Goal: Task Accomplishment & Management: Use online tool/utility

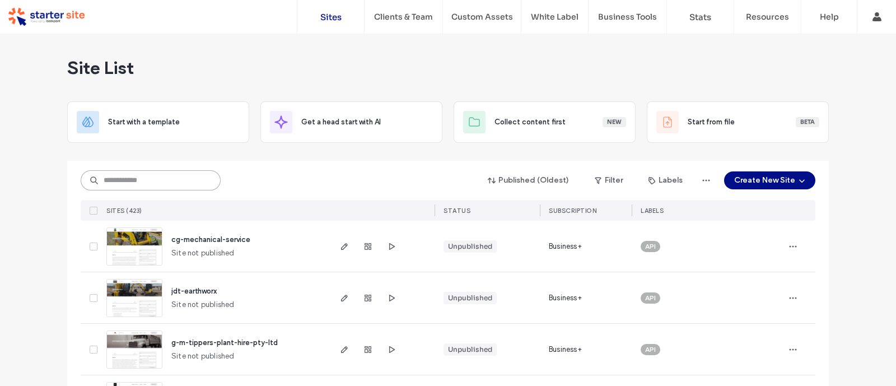
click at [140, 182] on input at bounding box center [151, 180] width 140 height 20
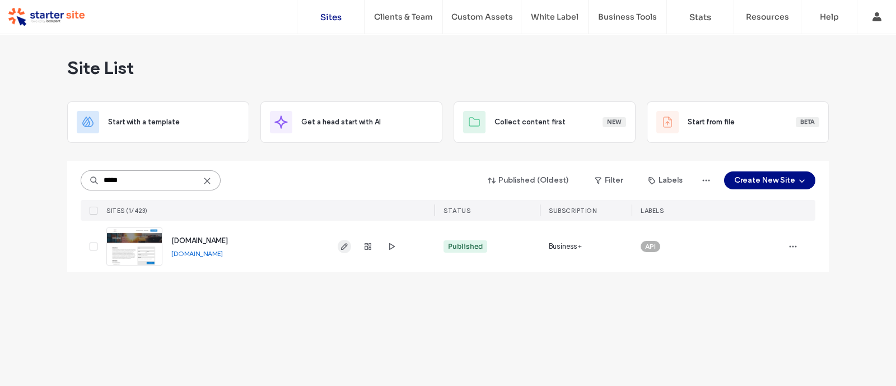
type input "*****"
click at [347, 248] on icon "button" at bounding box center [344, 246] width 9 height 9
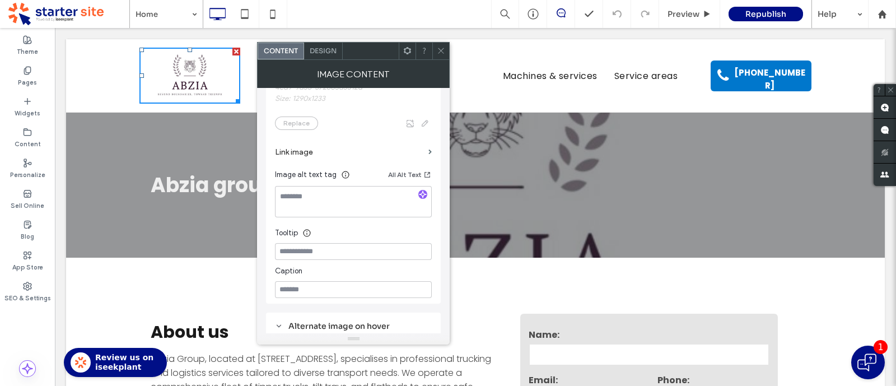
scroll to position [295, 0]
click at [317, 47] on span "Design" at bounding box center [323, 51] width 27 height 8
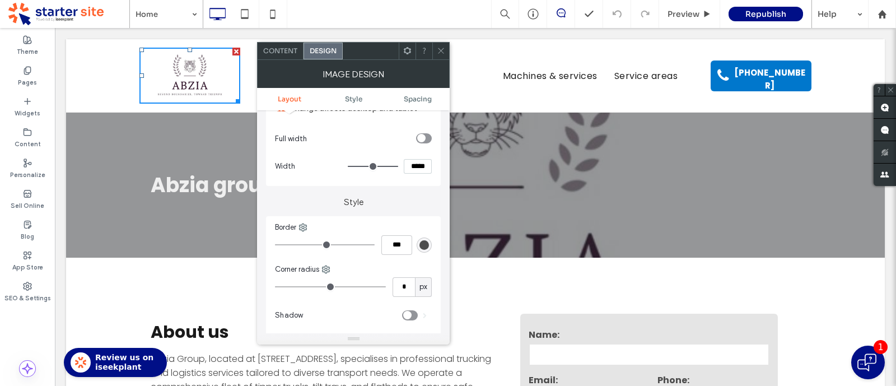
scroll to position [114, 0]
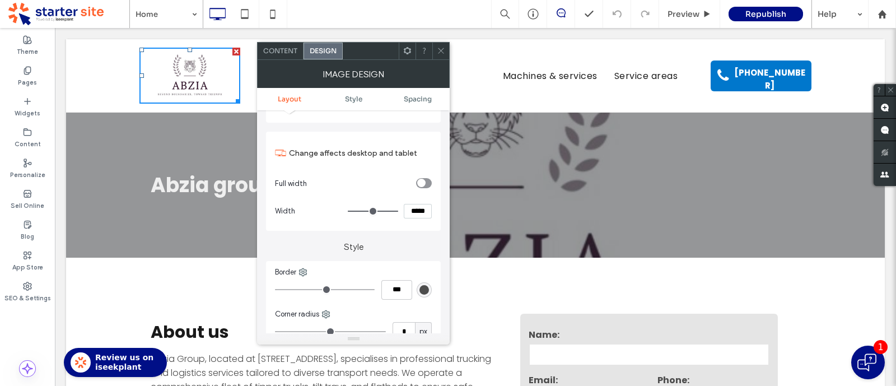
click at [421, 180] on div "toggle" at bounding box center [421, 183] width 8 height 8
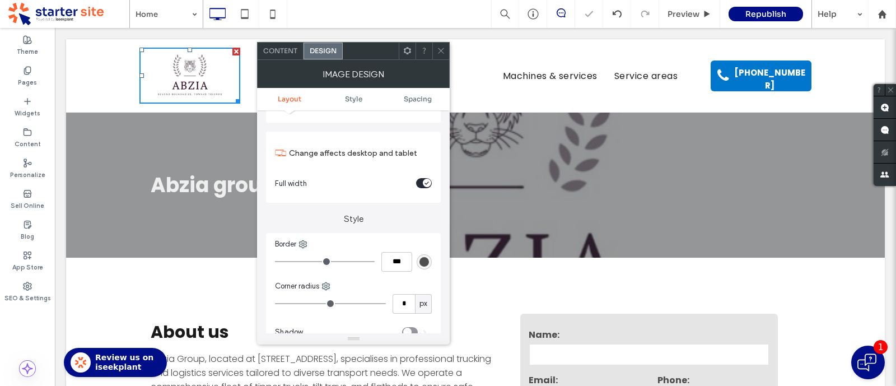
click at [421, 180] on div "toggle" at bounding box center [424, 183] width 16 height 10
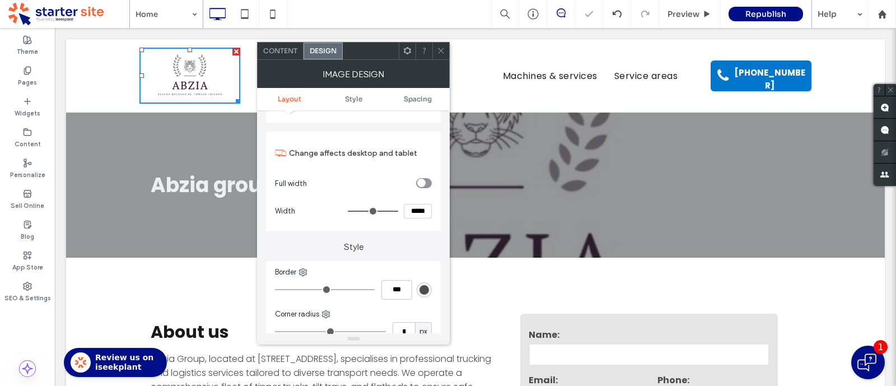
click at [442, 47] on icon at bounding box center [441, 51] width 8 height 8
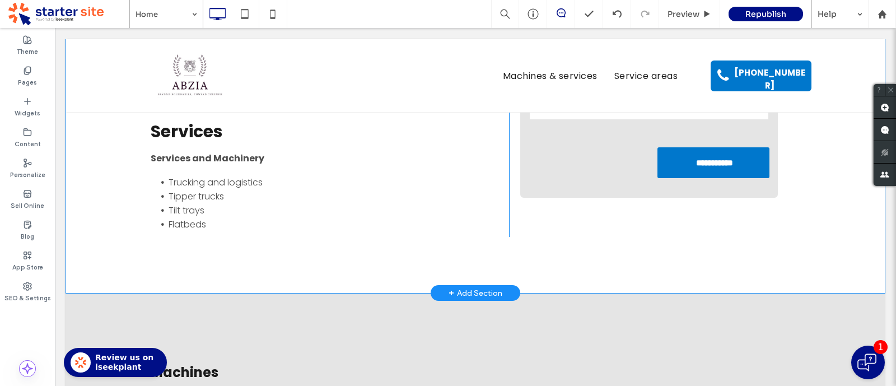
scroll to position [0, 0]
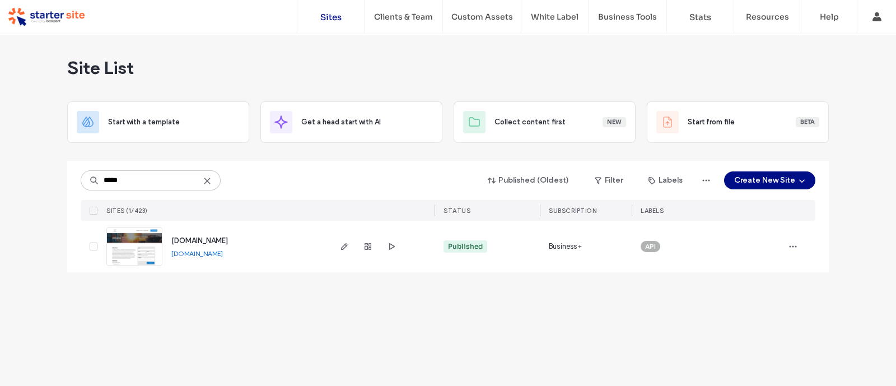
type input "*****"
click at [193, 254] on link "abziagroup.com.au" at bounding box center [197, 253] width 52 height 8
click at [340, 248] on icon "button" at bounding box center [344, 246] width 9 height 9
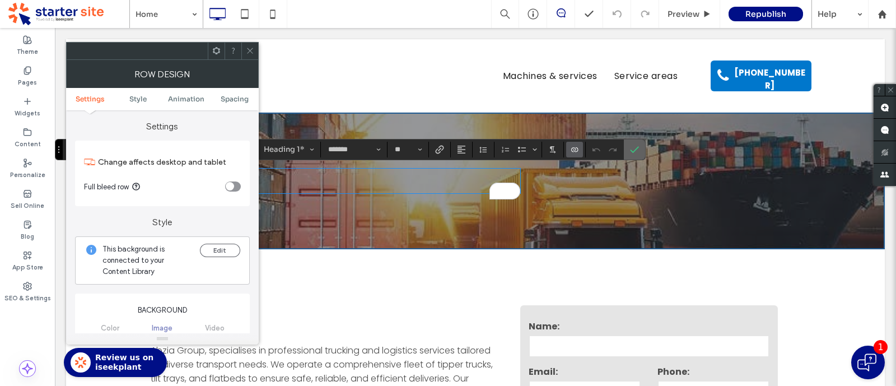
click at [632, 147] on icon "Confirm" at bounding box center [634, 149] width 9 height 9
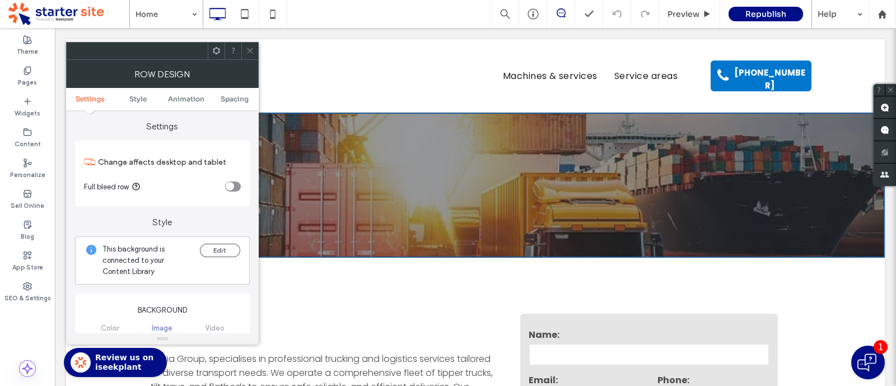
click at [254, 54] on div at bounding box center [249, 51] width 17 height 17
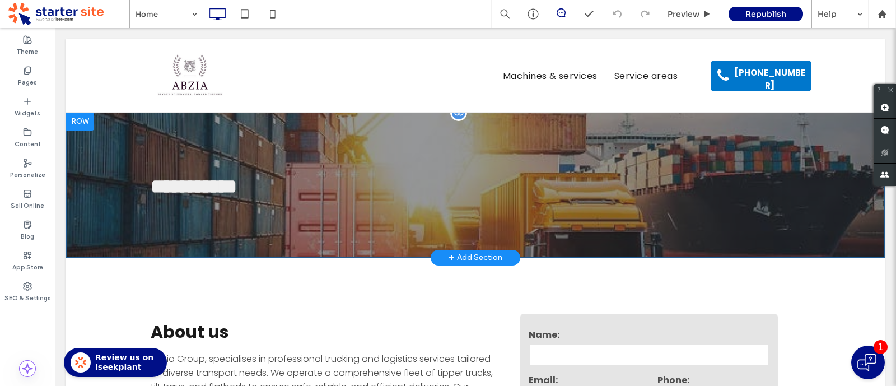
click at [271, 132] on div "**********" at bounding box center [475, 185] width 819 height 145
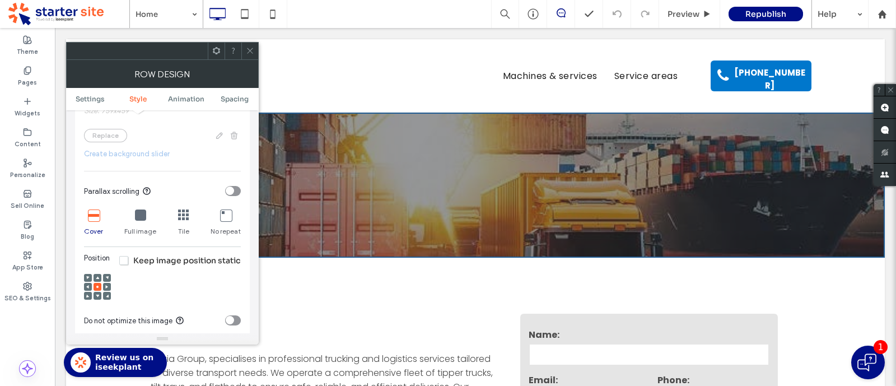
scroll to position [399, 0]
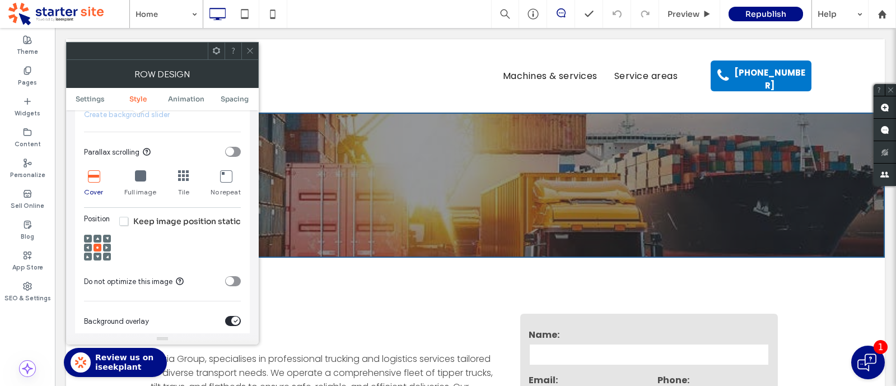
click at [96, 256] on use at bounding box center [97, 256] width 3 height 3
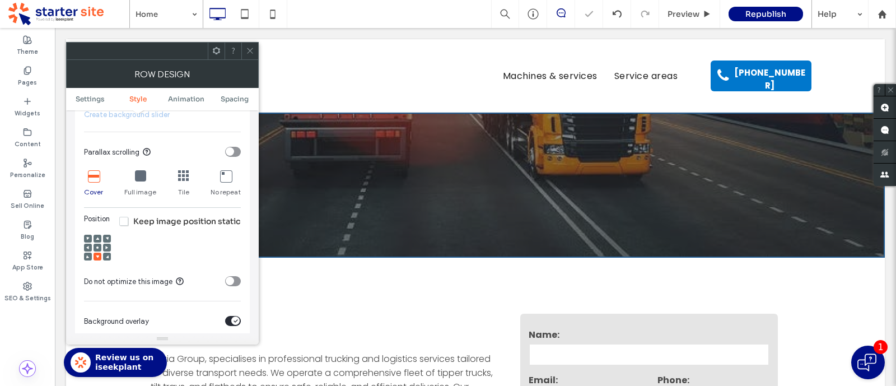
click at [96, 249] on icon at bounding box center [97, 247] width 3 height 3
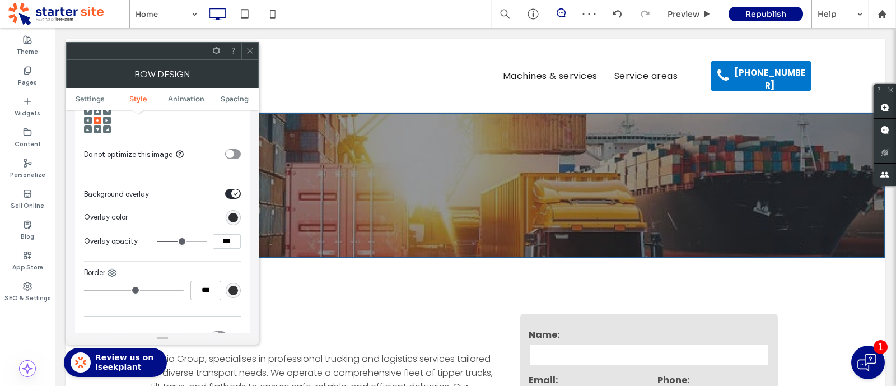
scroll to position [547, 0]
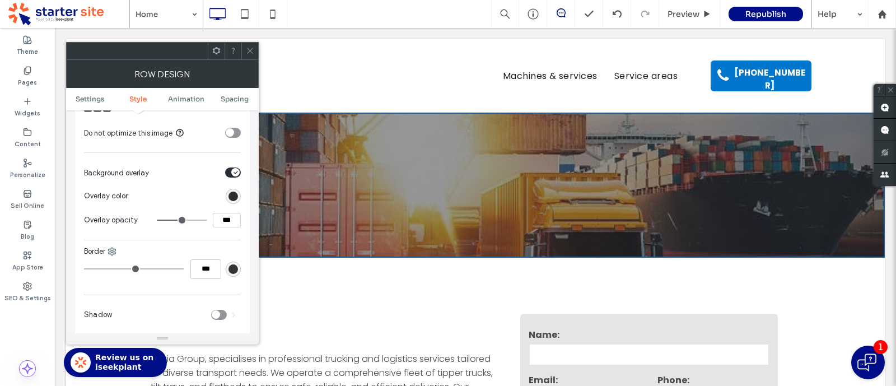
click at [251, 55] on span at bounding box center [250, 51] width 8 height 17
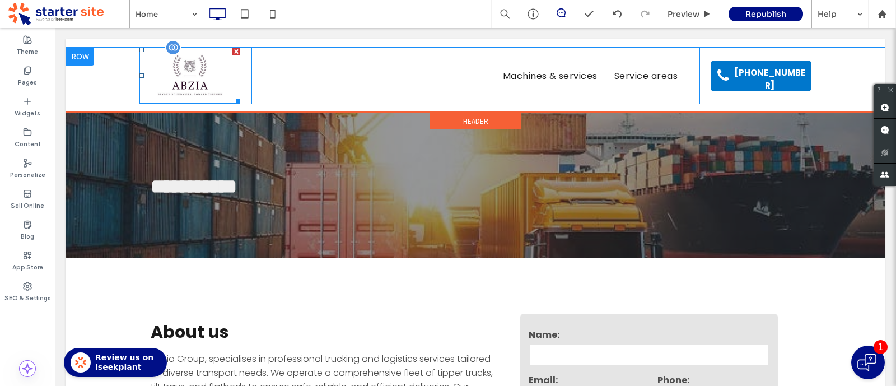
click at [191, 75] on img at bounding box center [190, 76] width 101 height 56
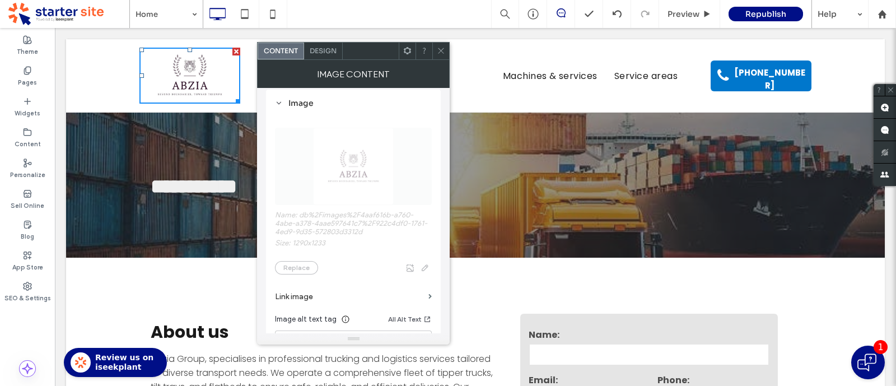
scroll to position [133, 0]
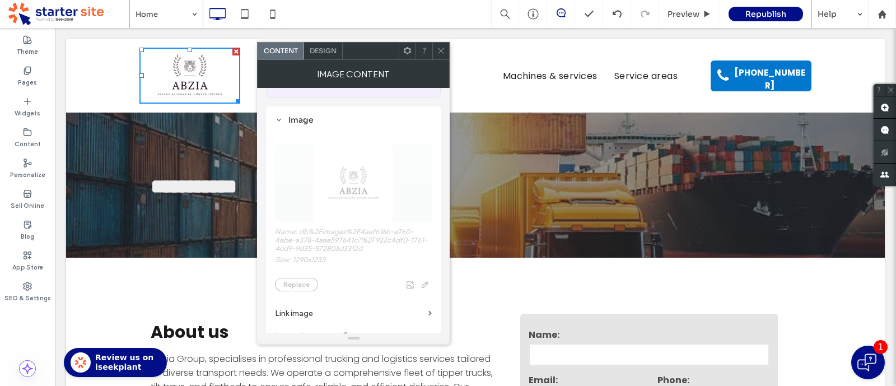
click at [440, 51] on use at bounding box center [442, 51] width 6 height 6
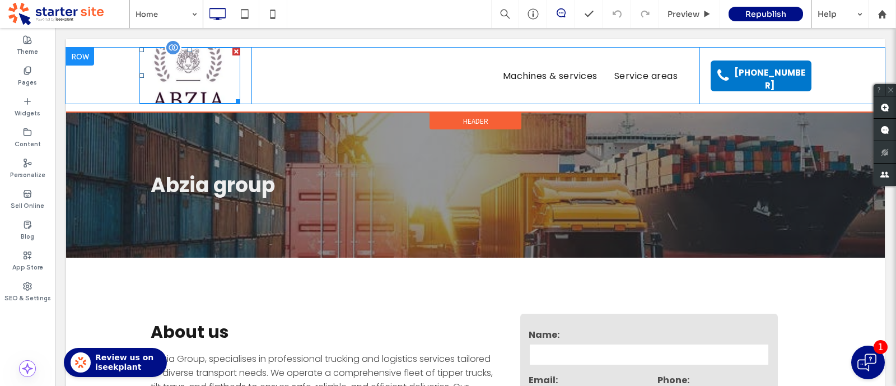
click at [192, 66] on img at bounding box center [190, 76] width 101 height 56
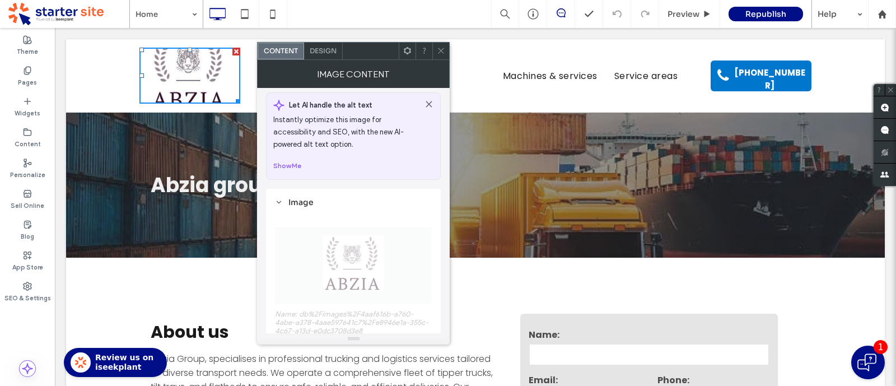
scroll to position [61, 0]
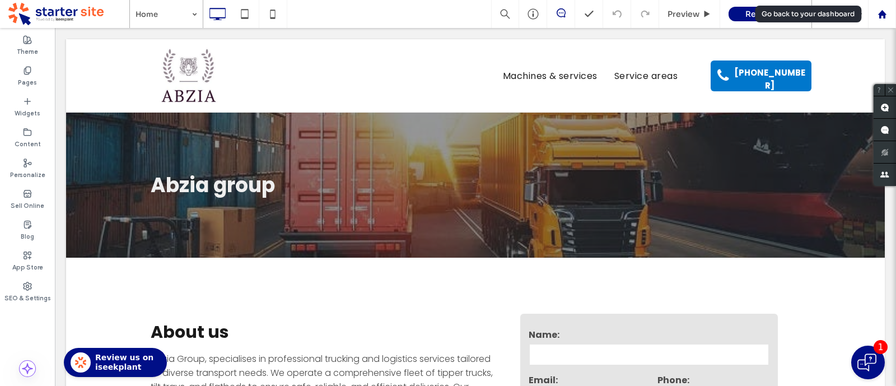
click at [888, 11] on div at bounding box center [882, 15] width 27 height 10
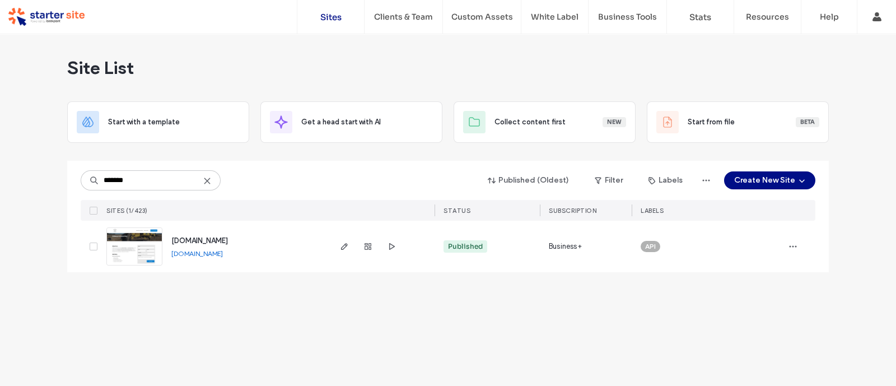
click at [209, 253] on link "[DOMAIN_NAME]" at bounding box center [197, 253] width 52 height 8
click at [338, 240] on span "button" at bounding box center [344, 246] width 13 height 13
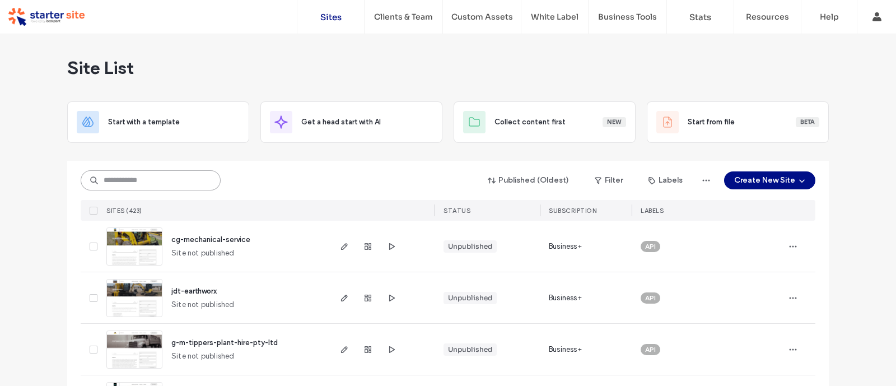
click at [182, 176] on input at bounding box center [151, 180] width 140 height 20
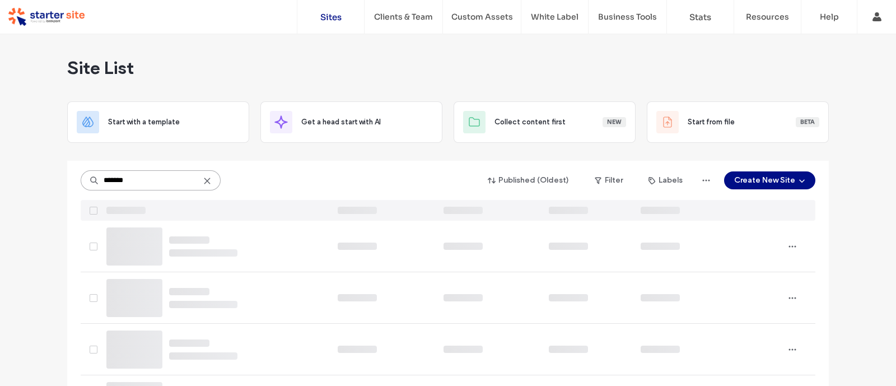
type input "*******"
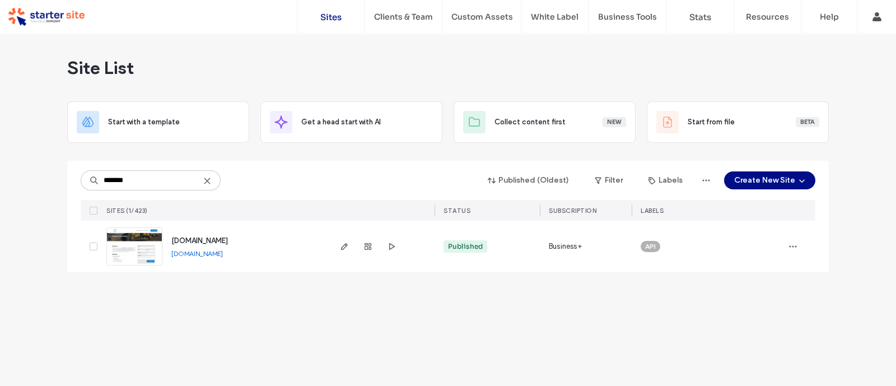
click at [208, 251] on link "philbeys.com.au" at bounding box center [197, 253] width 52 height 8
click at [342, 246] on icon "button" at bounding box center [344, 246] width 9 height 9
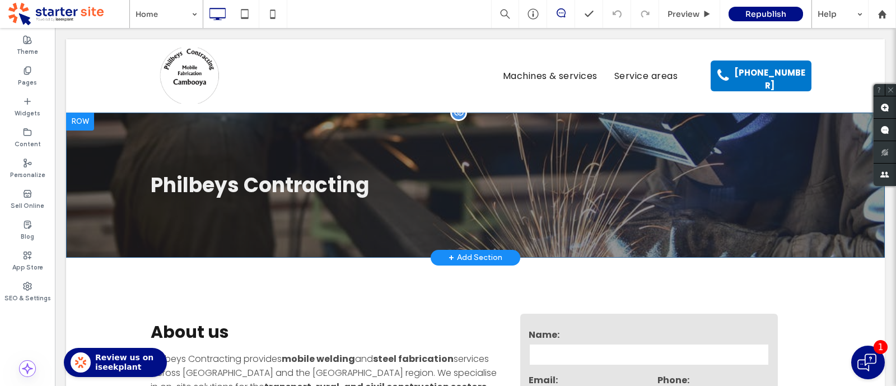
click at [829, 178] on div "Philbeys Contracting Click To Paste Row + Add Section" at bounding box center [475, 185] width 819 height 145
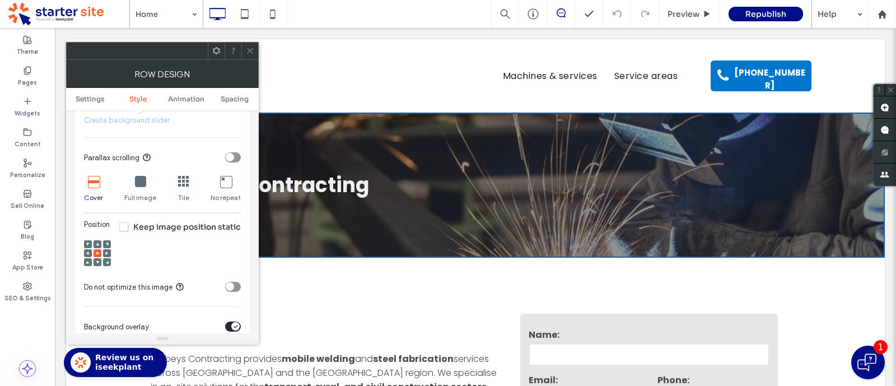
scroll to position [395, 0]
click at [97, 262] on use at bounding box center [97, 260] width 3 height 3
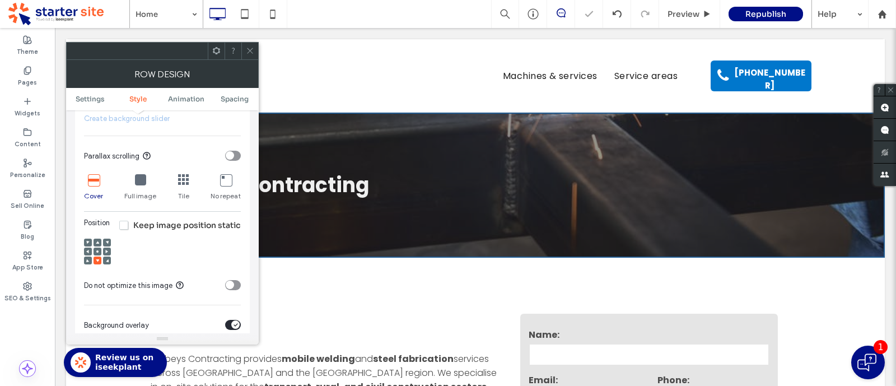
click at [98, 250] on icon at bounding box center [97, 251] width 3 height 3
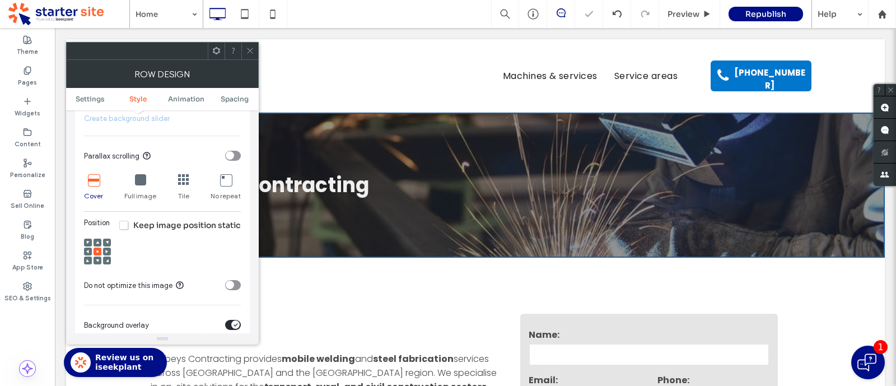
click at [250, 47] on icon at bounding box center [250, 51] width 8 height 8
